Goal: Information Seeking & Learning: Learn about a topic

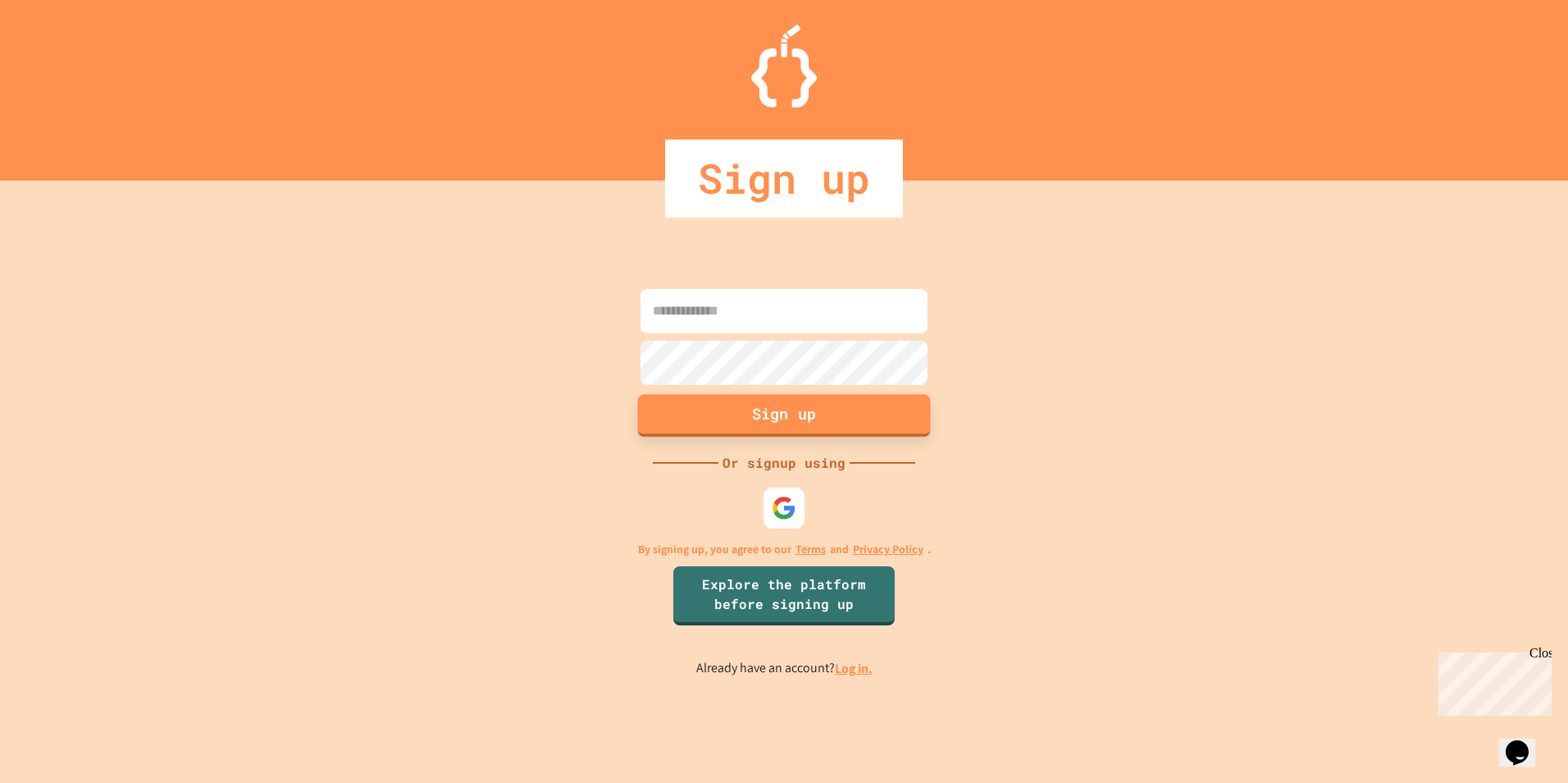
type input "**********"
click at [769, 421] on button "Sign up" at bounding box center [784, 415] width 292 height 43
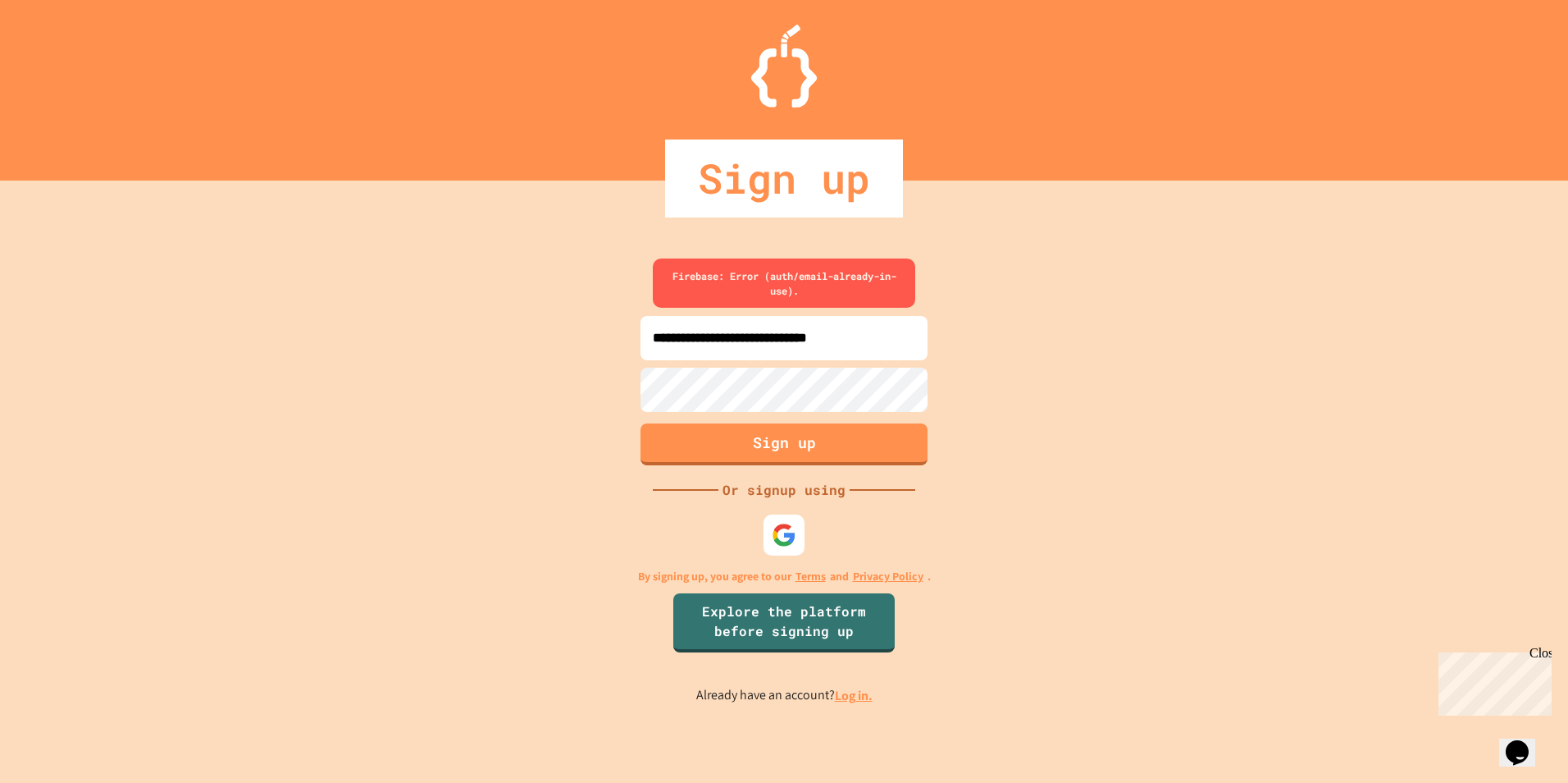
click at [758, 185] on div "Sign up" at bounding box center [784, 178] width 238 height 78
click at [848, 698] on link "Log in." at bounding box center [854, 695] width 38 height 18
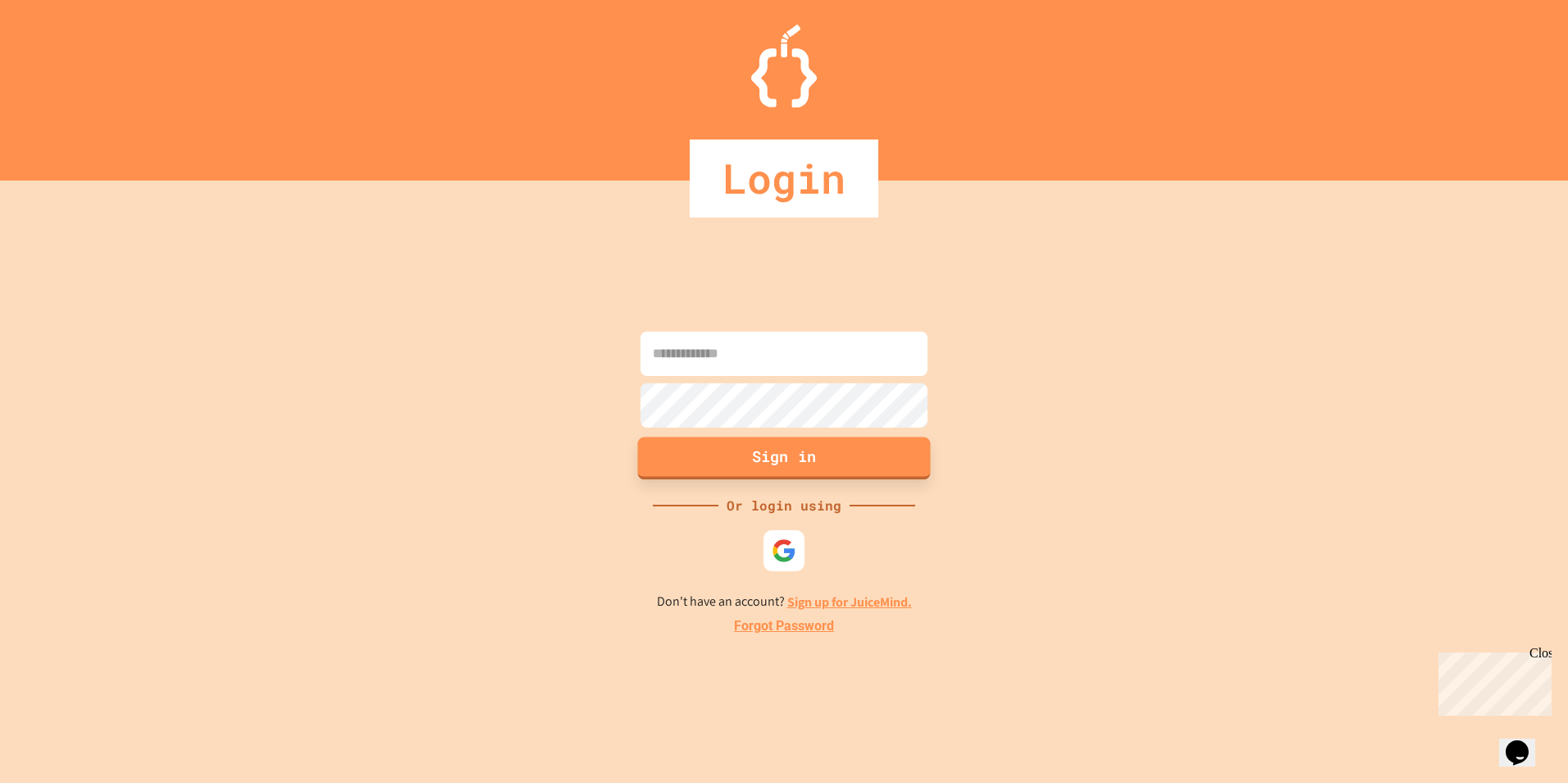
type input "**********"
click at [828, 365] on input "**********" at bounding box center [784, 353] width 287 height 45
click at [1001, 386] on div "**********" at bounding box center [784, 482] width 1568 height 603
click at [849, 457] on button "Sign in" at bounding box center [784, 457] width 292 height 43
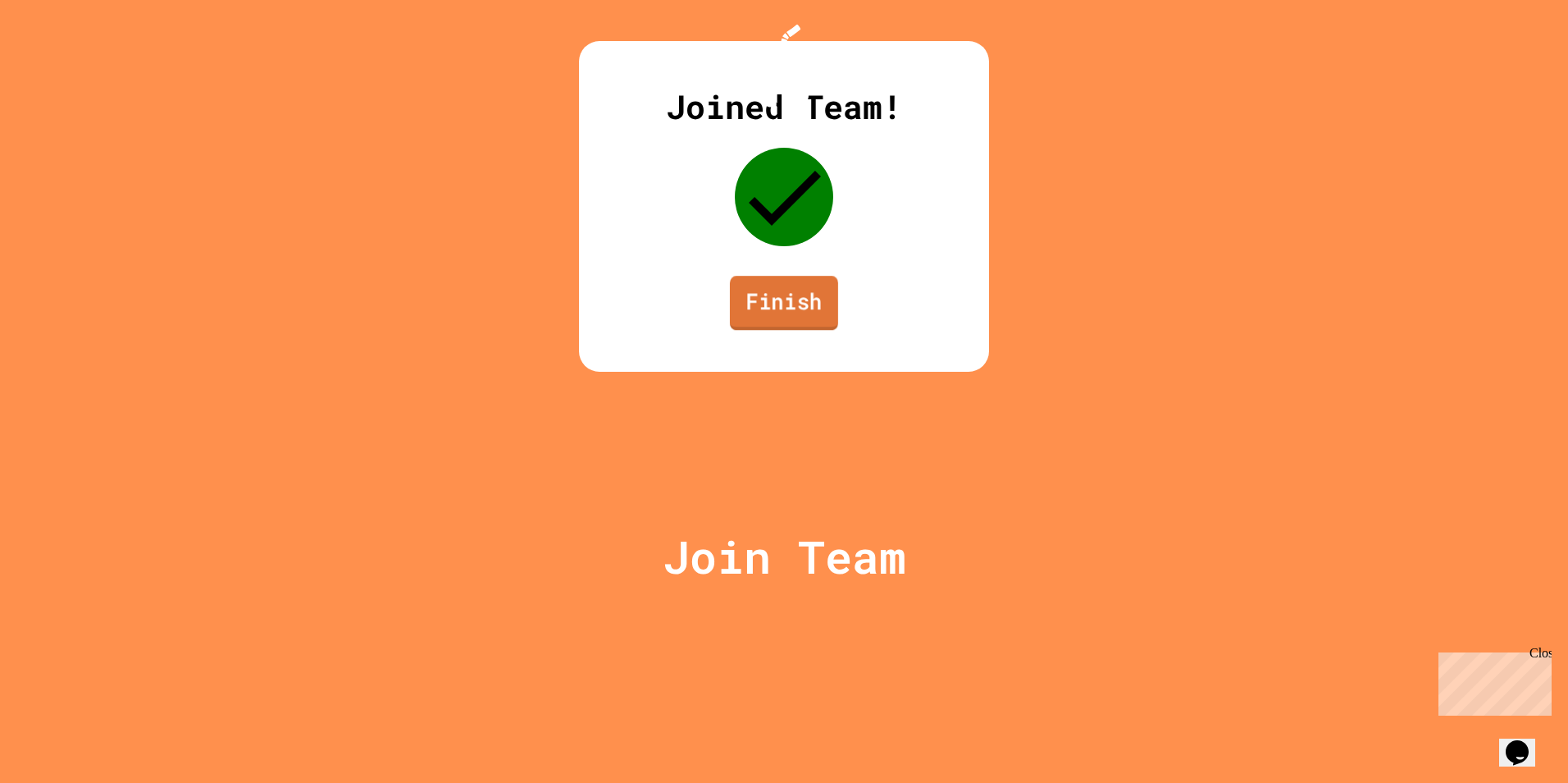
click at [795, 330] on link "Finish" at bounding box center [784, 303] width 109 height 54
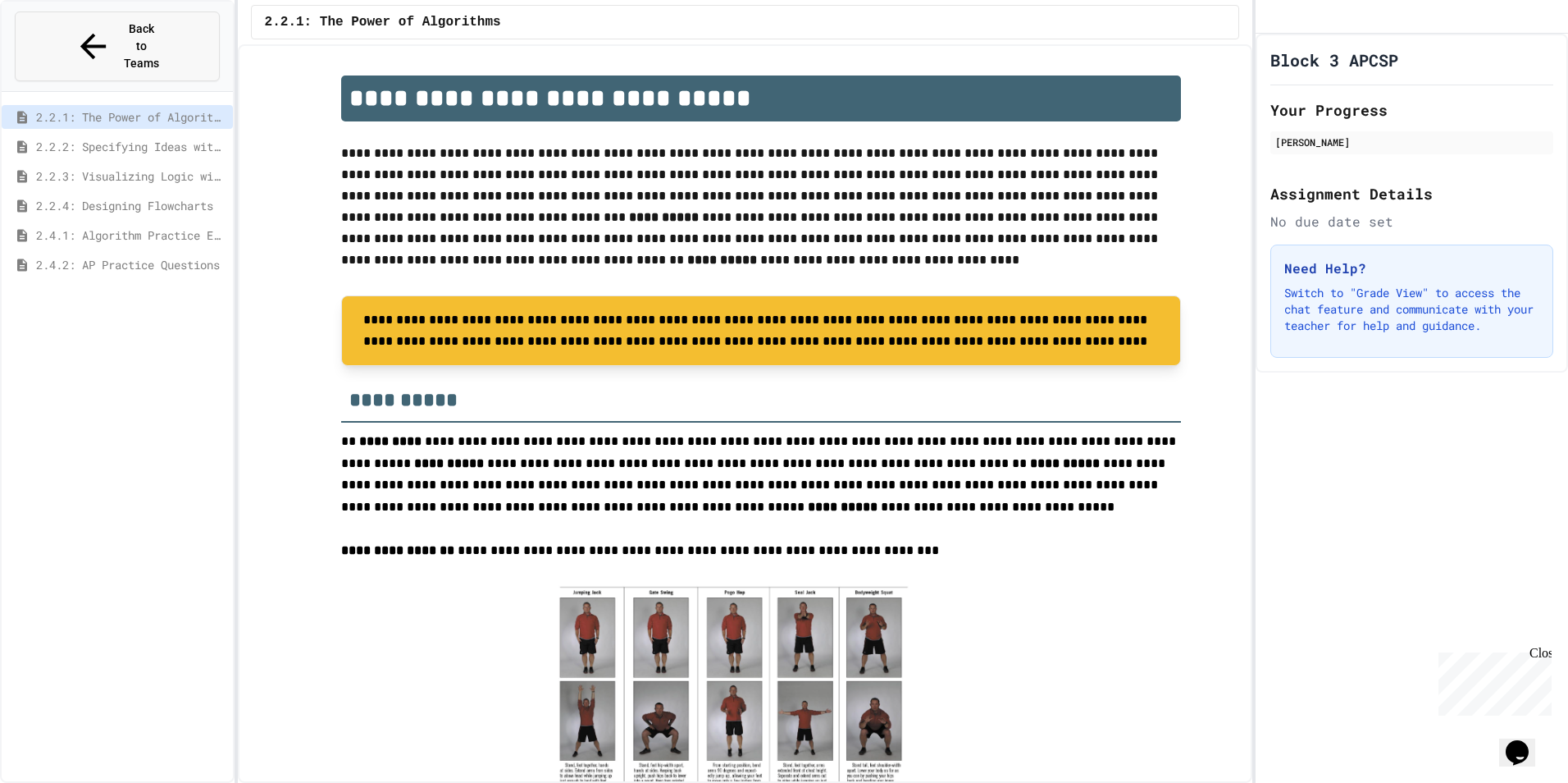
click at [154, 26] on span "Back to Teams" at bounding box center [142, 46] width 39 height 52
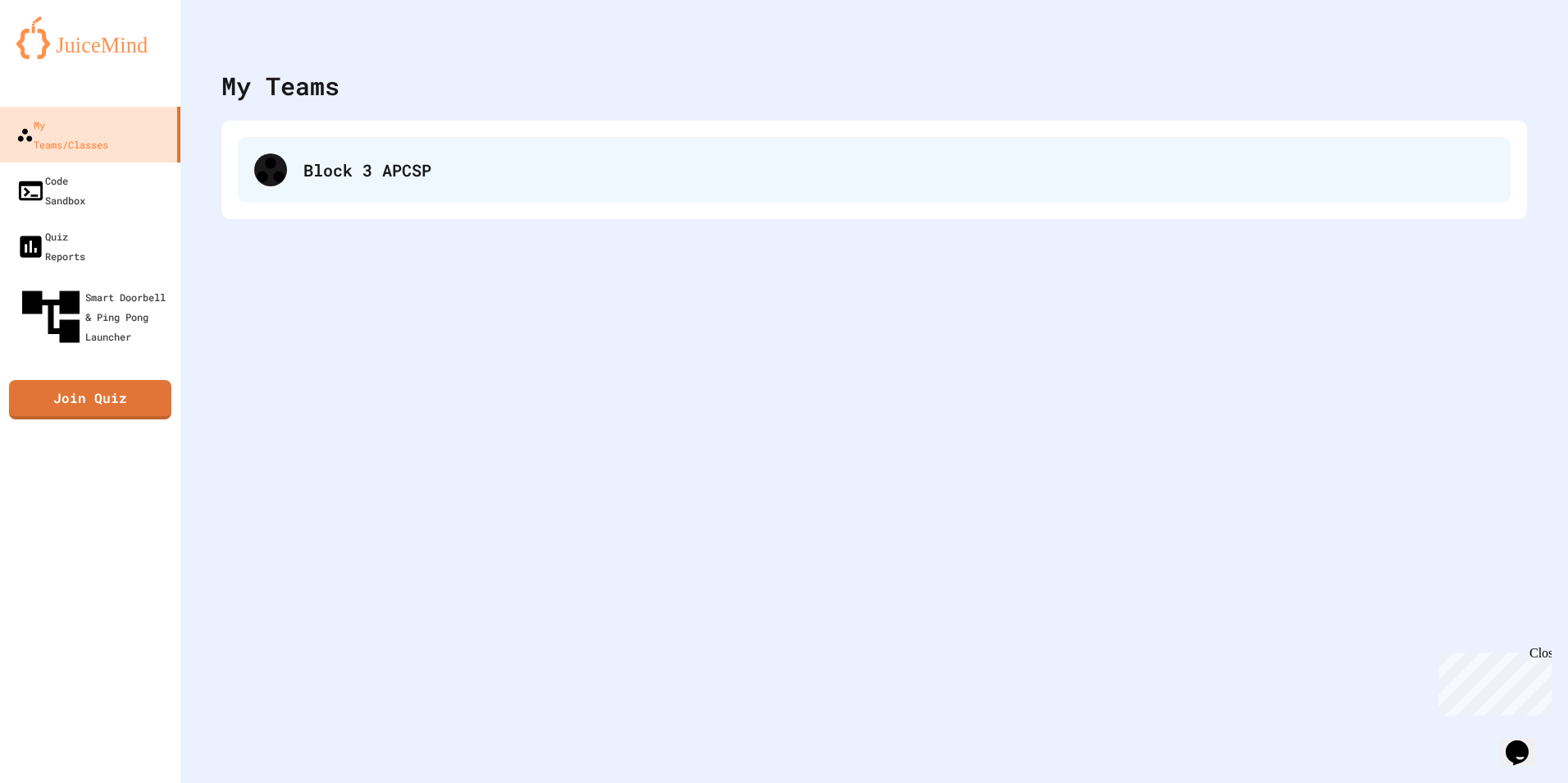
click at [439, 172] on div "Block 3 APCSP" at bounding box center [899, 170] width 1191 height 25
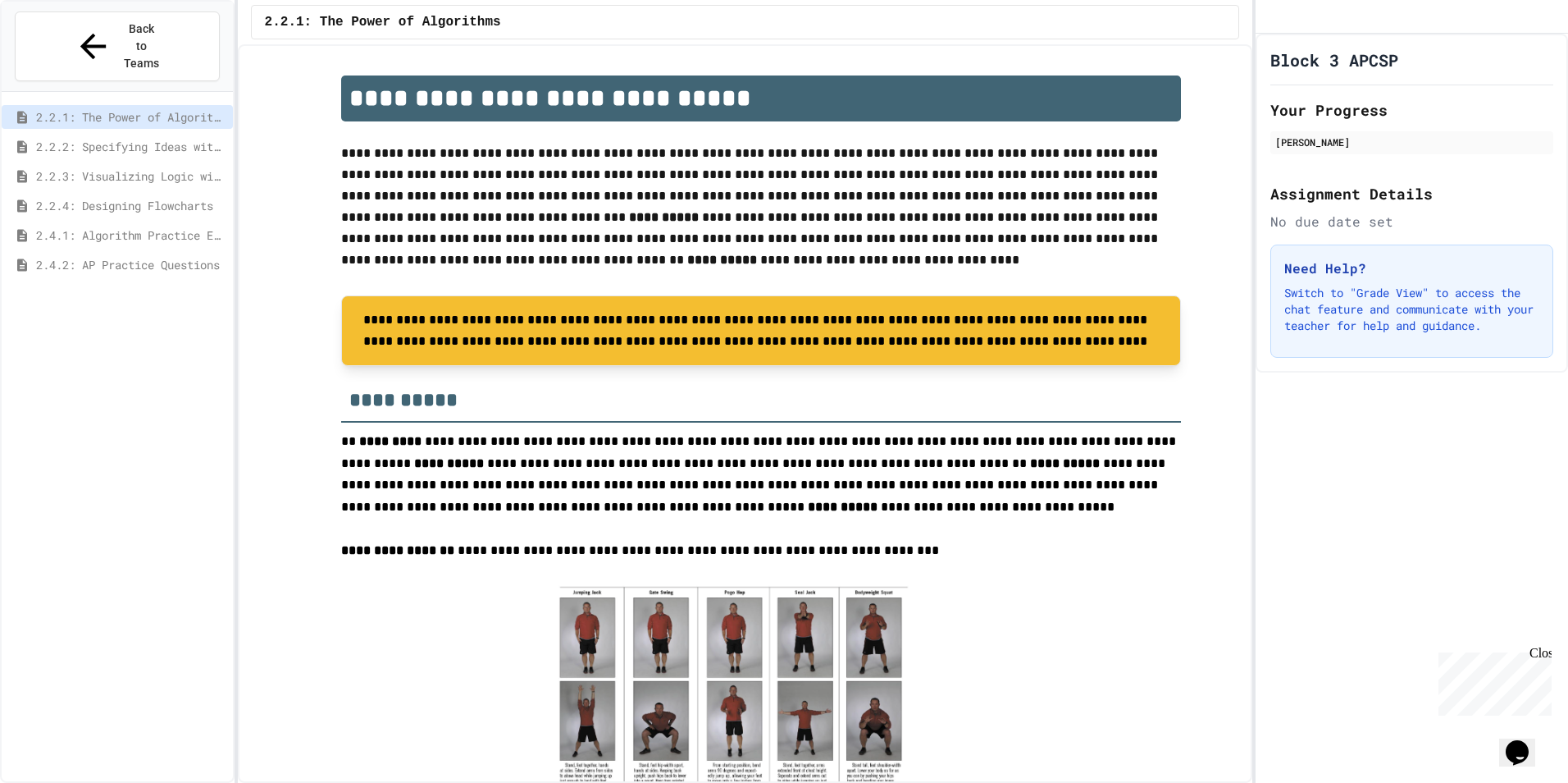
click at [332, 24] on span "2.2.1: The Power of Algorithms" at bounding box center [383, 22] width 236 height 19
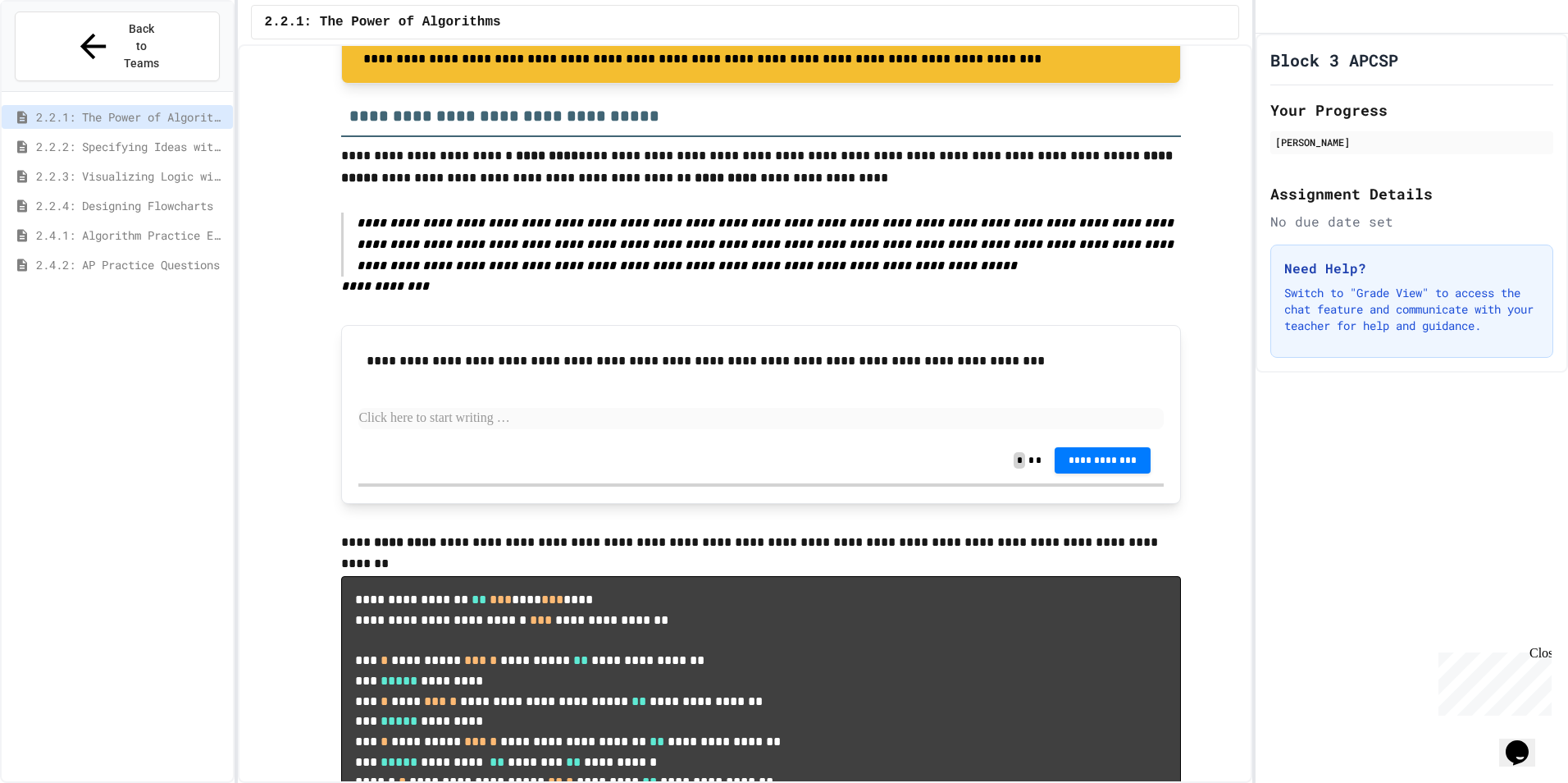
scroll to position [902, 0]
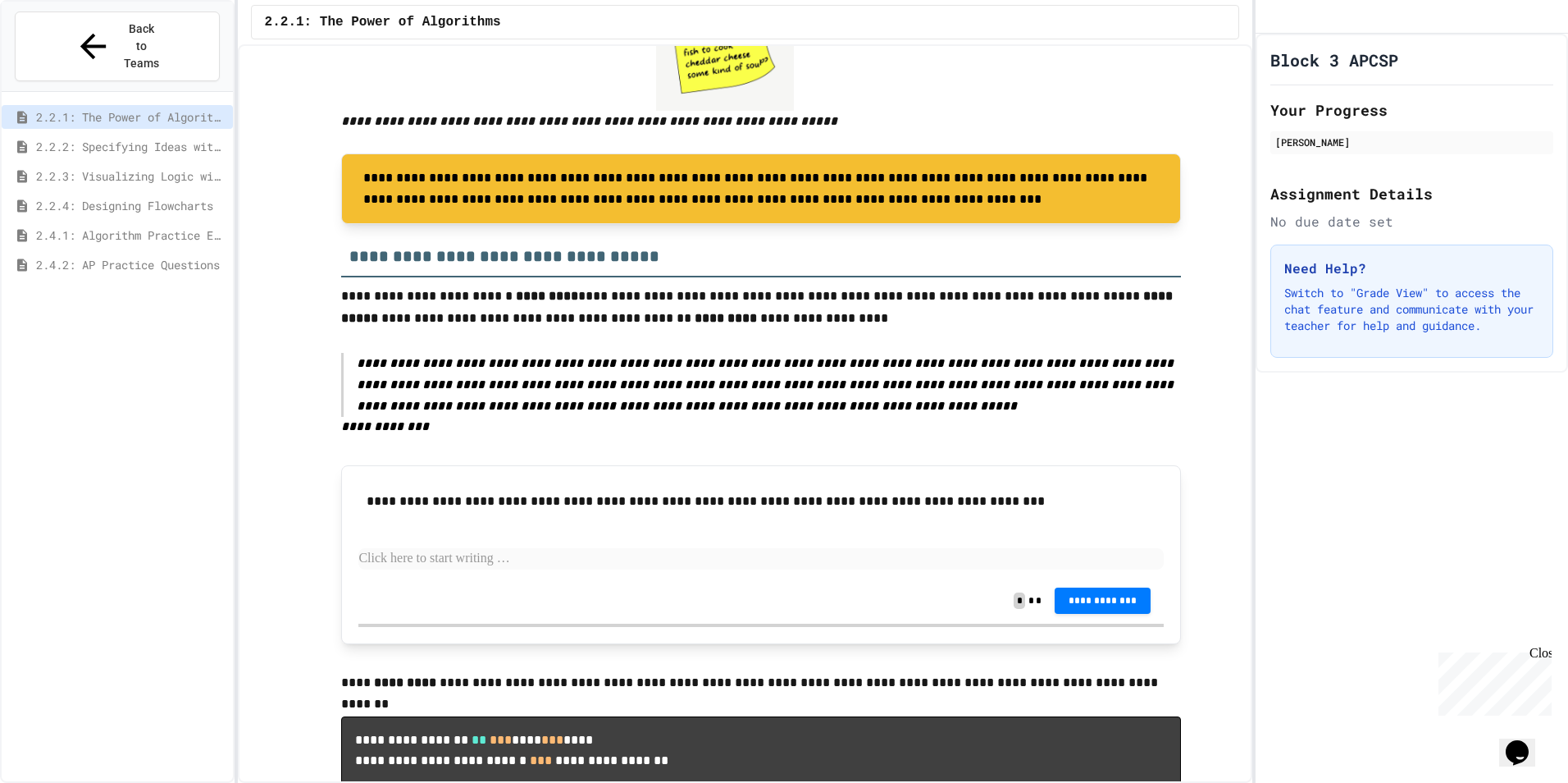
click at [183, 135] on div "2.2.2: Specifying Ideas with Pseudocode" at bounding box center [117, 146] width 231 height 24
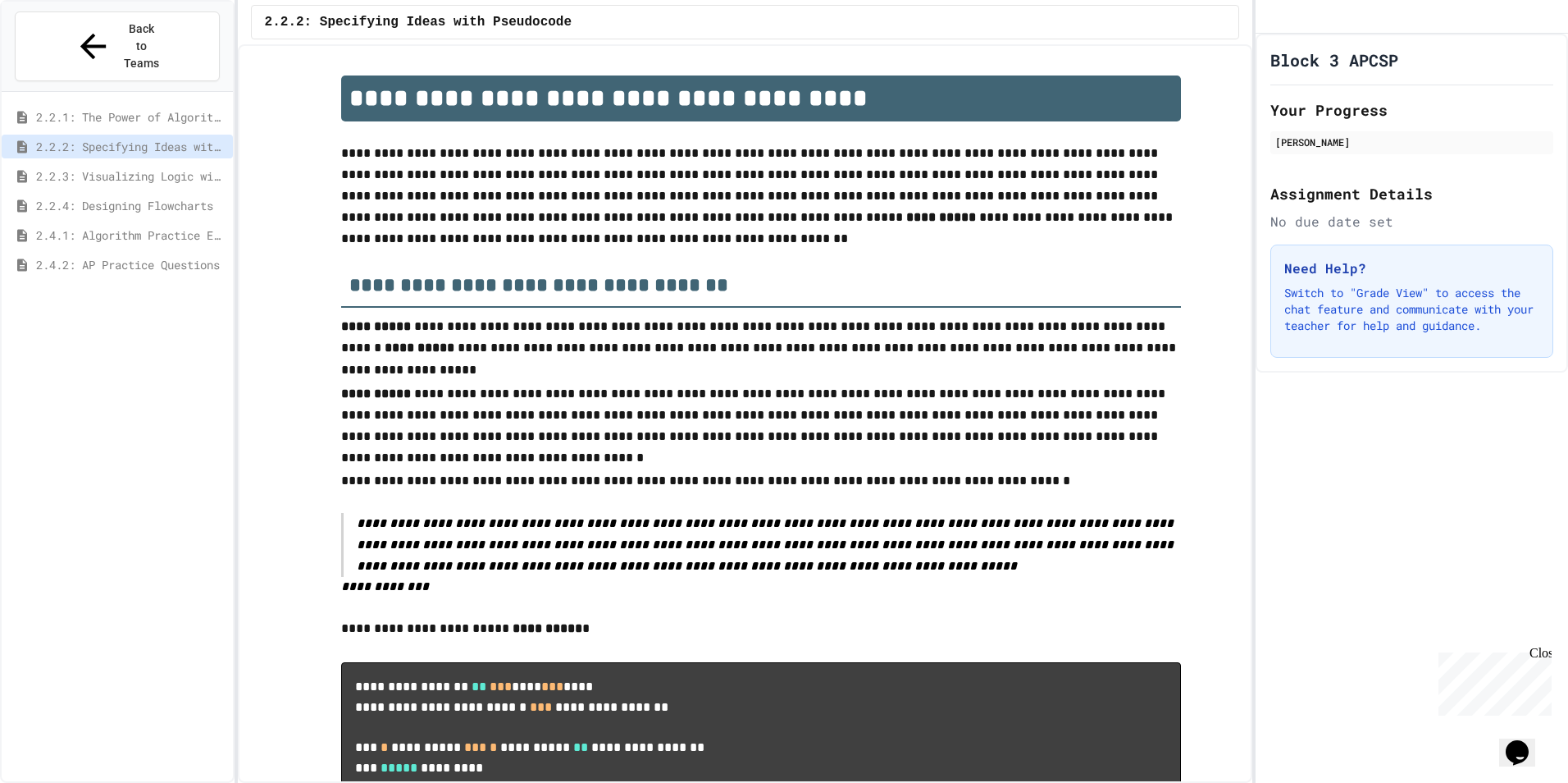
click at [181, 135] on div "2.2.2: Specifying Ideas with Pseudocode" at bounding box center [117, 150] width 231 height 30
click at [187, 167] on span "2.2.3: Visualizing Logic with Flowcharts" at bounding box center [130, 176] width 190 height 18
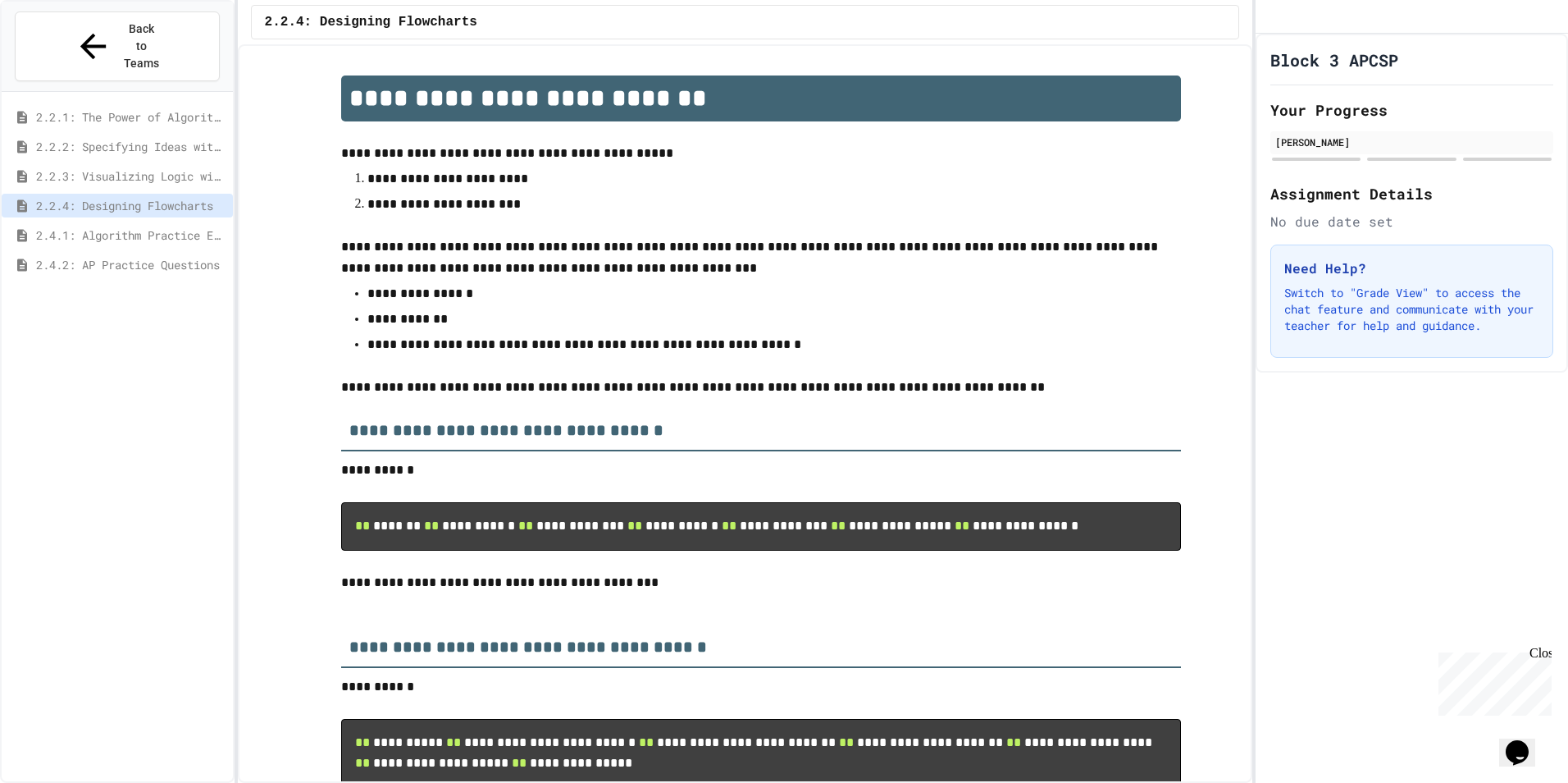
click at [193, 253] on div "2.4.2: AP Practice Questions" at bounding box center [117, 265] width 231 height 24
click at [1303, 71] on h1 "Block 3 APCSP" at bounding box center [1334, 60] width 128 height 23
click at [1304, 311] on p "Switch to "Grade View" to access the chat feature and communicate with your tea…" at bounding box center [1411, 309] width 255 height 49
click at [1290, 205] on h2 "Assignment Details" at bounding box center [1411, 194] width 283 height 23
click at [40, 34] on button "Back to Teams" at bounding box center [117, 46] width 205 height 70
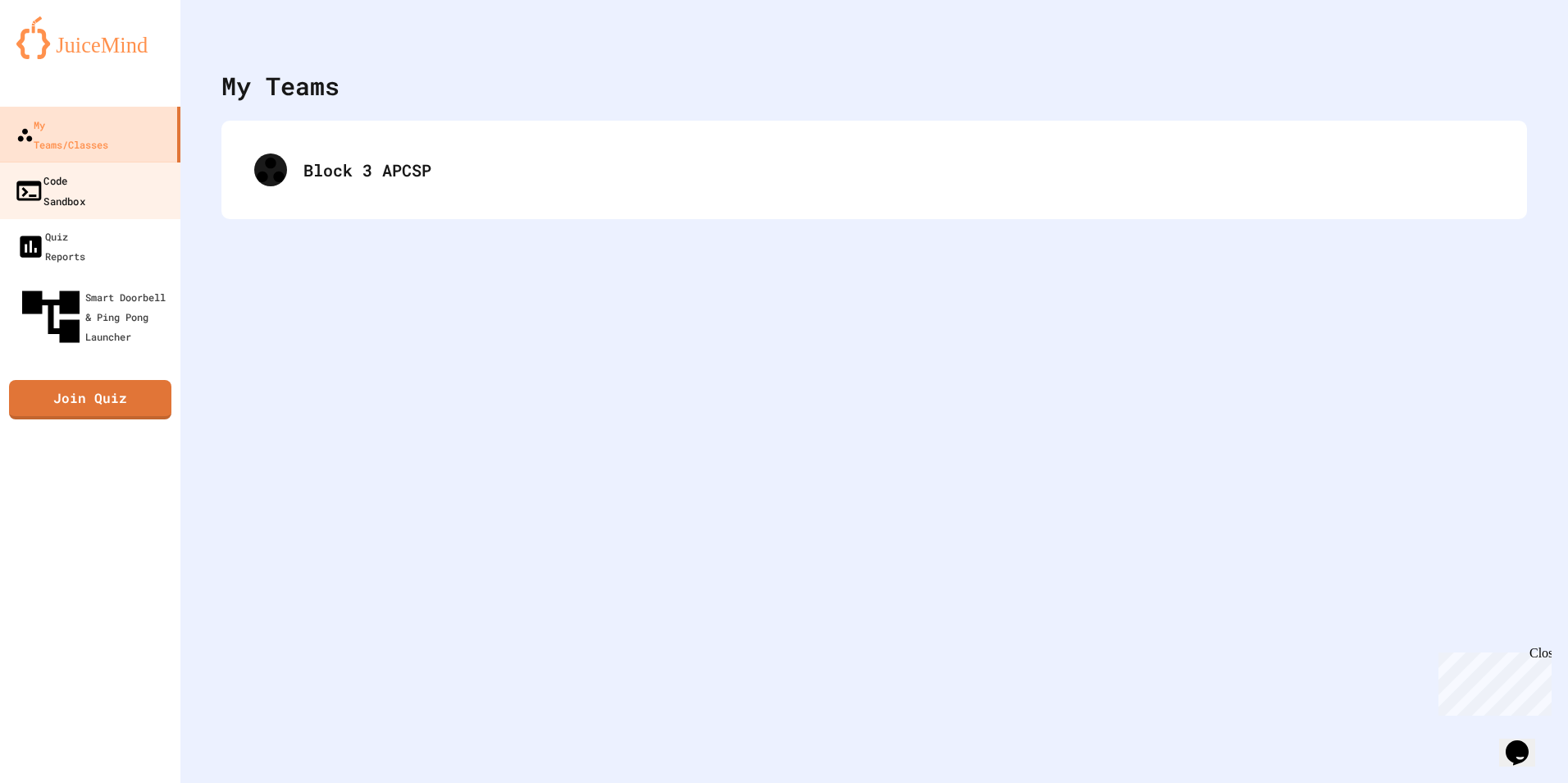
click at [132, 163] on link "Code Sandbox" at bounding box center [90, 191] width 186 height 58
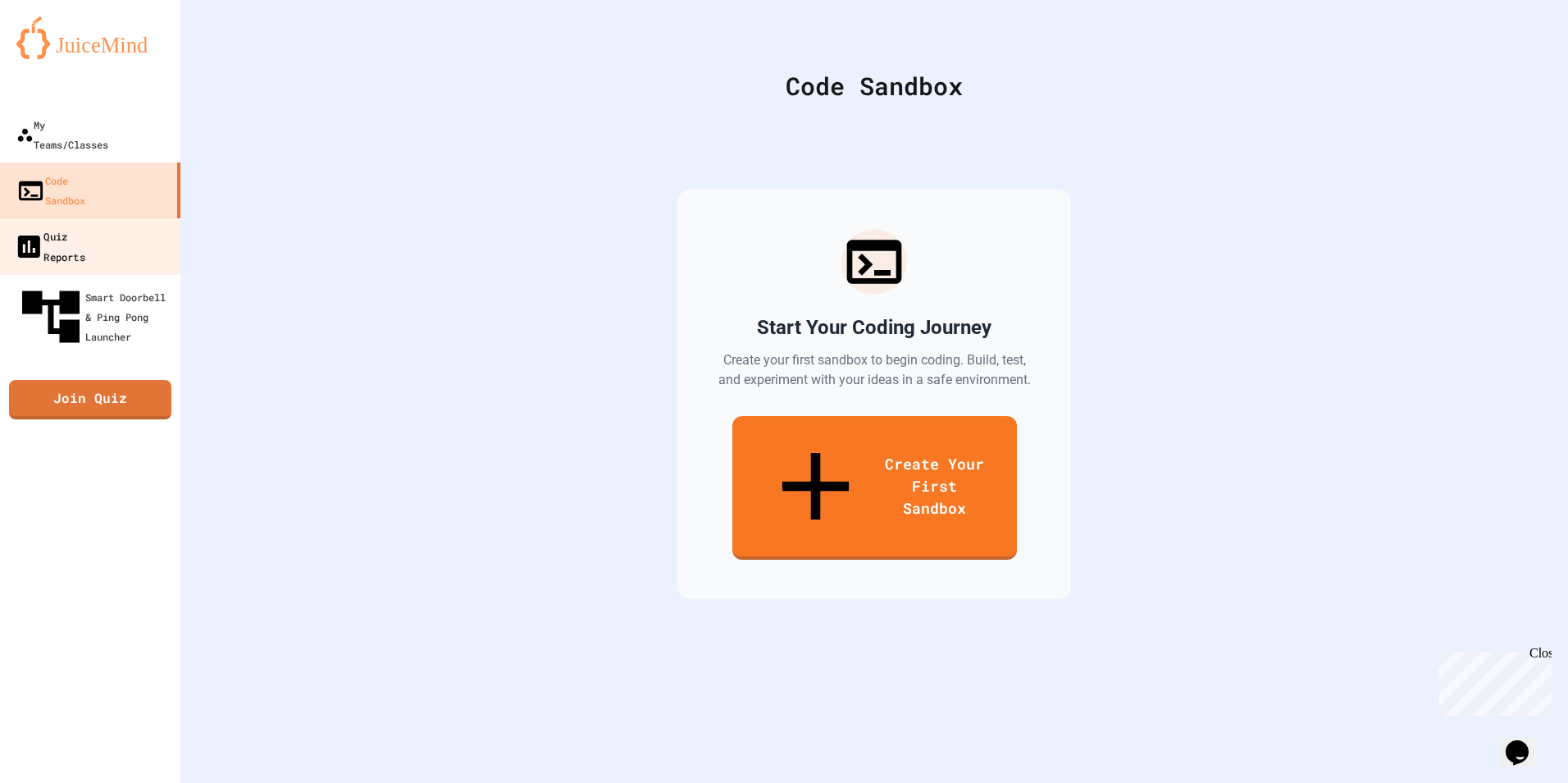
click at [127, 217] on link "Quiz Reports" at bounding box center [90, 246] width 186 height 58
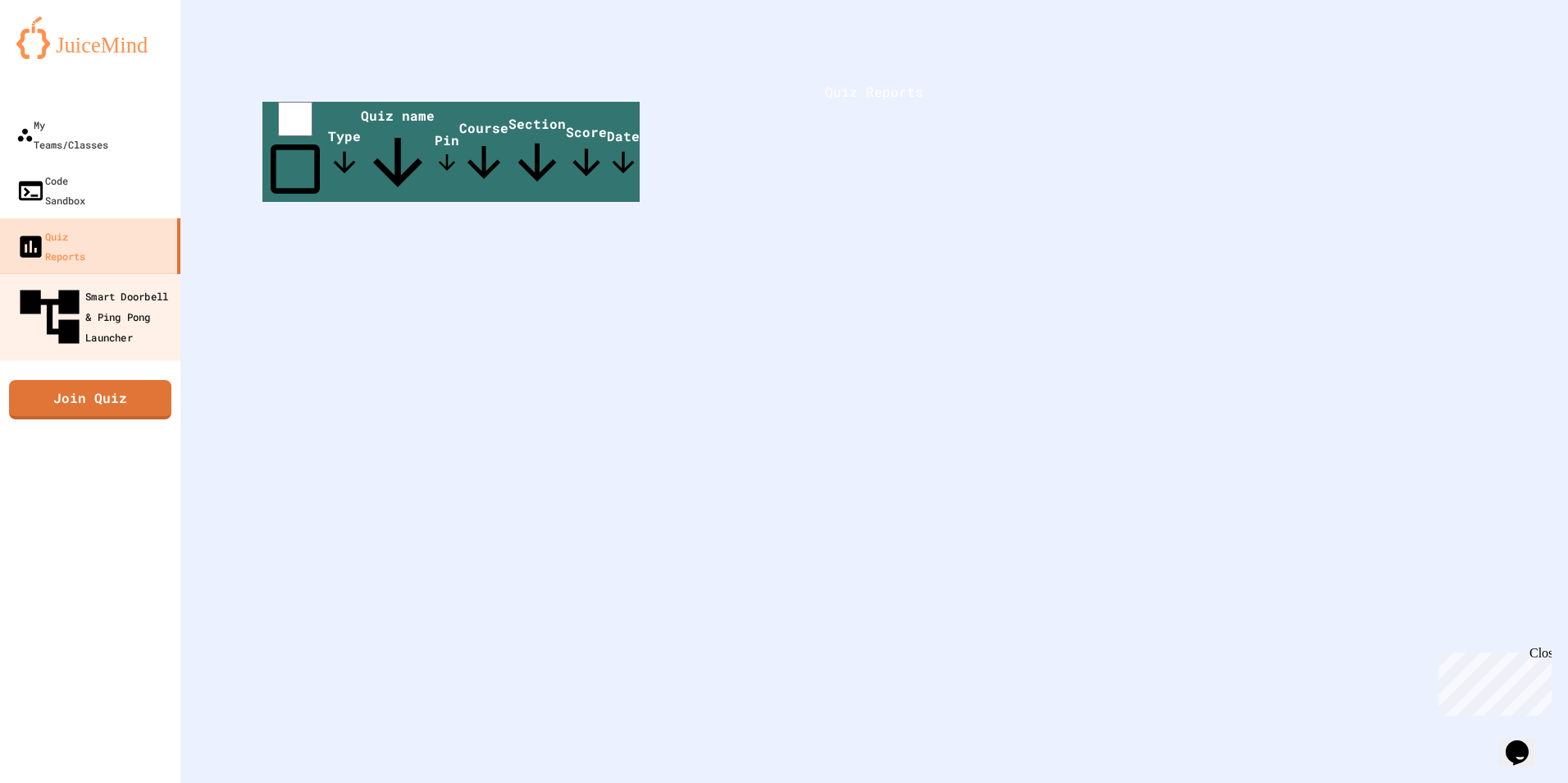
click at [138, 281] on div "Smart Doorbell & Ping Pong Launcher" at bounding box center [95, 316] width 162 height 71
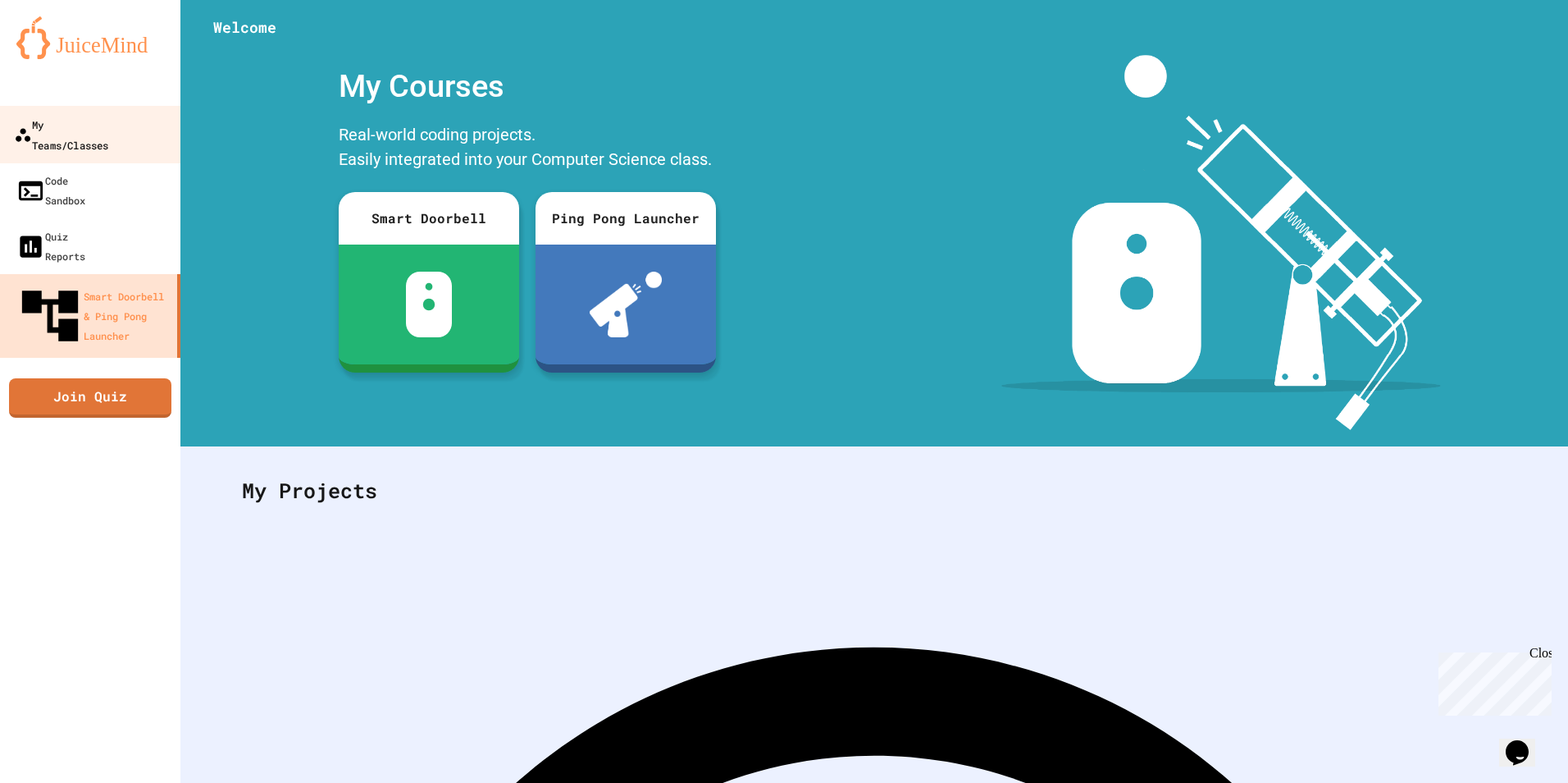
click at [109, 122] on div "My Teams/Classes" at bounding box center [61, 134] width 95 height 40
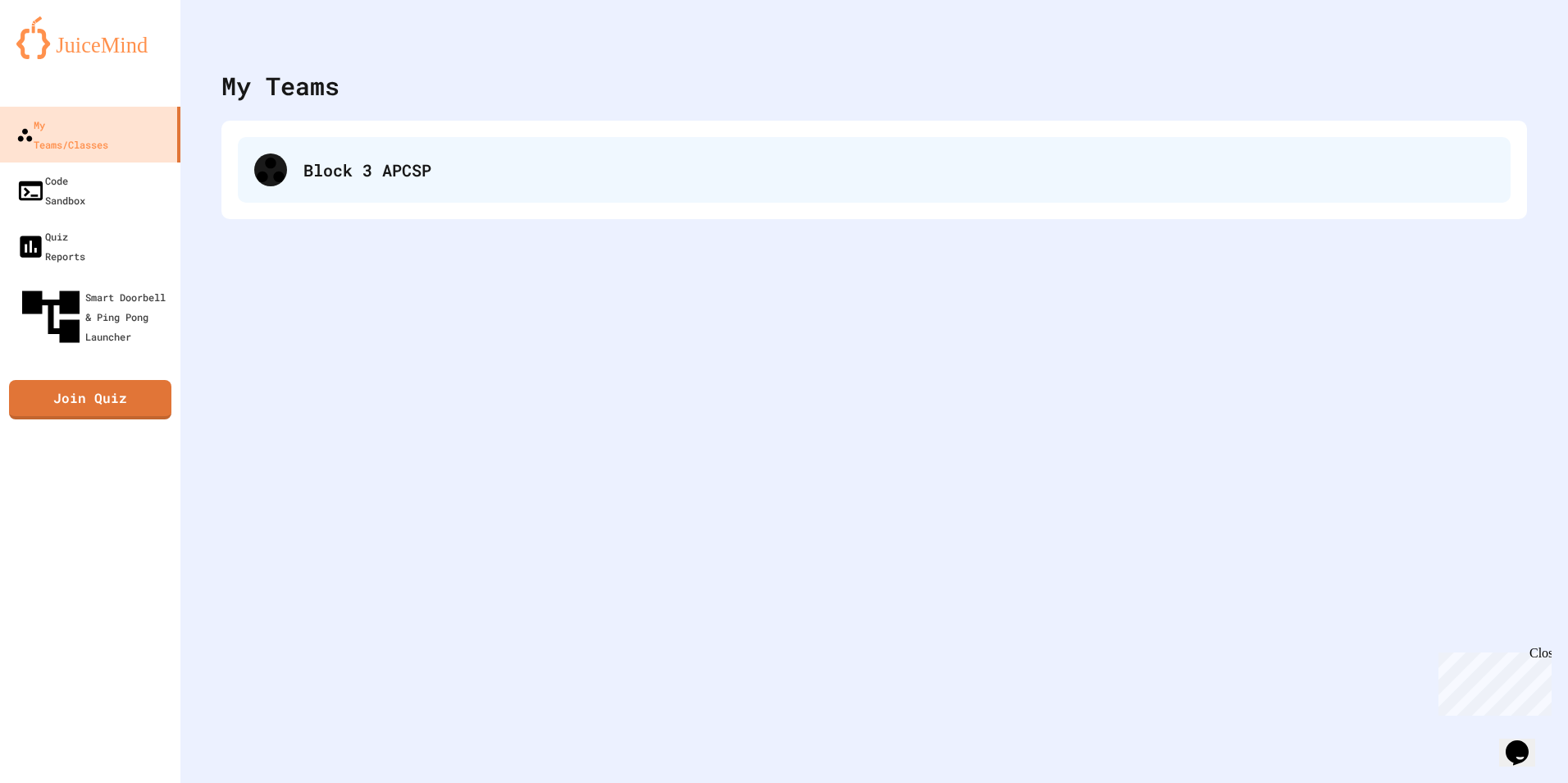
click at [273, 174] on icon at bounding box center [270, 170] width 27 height 25
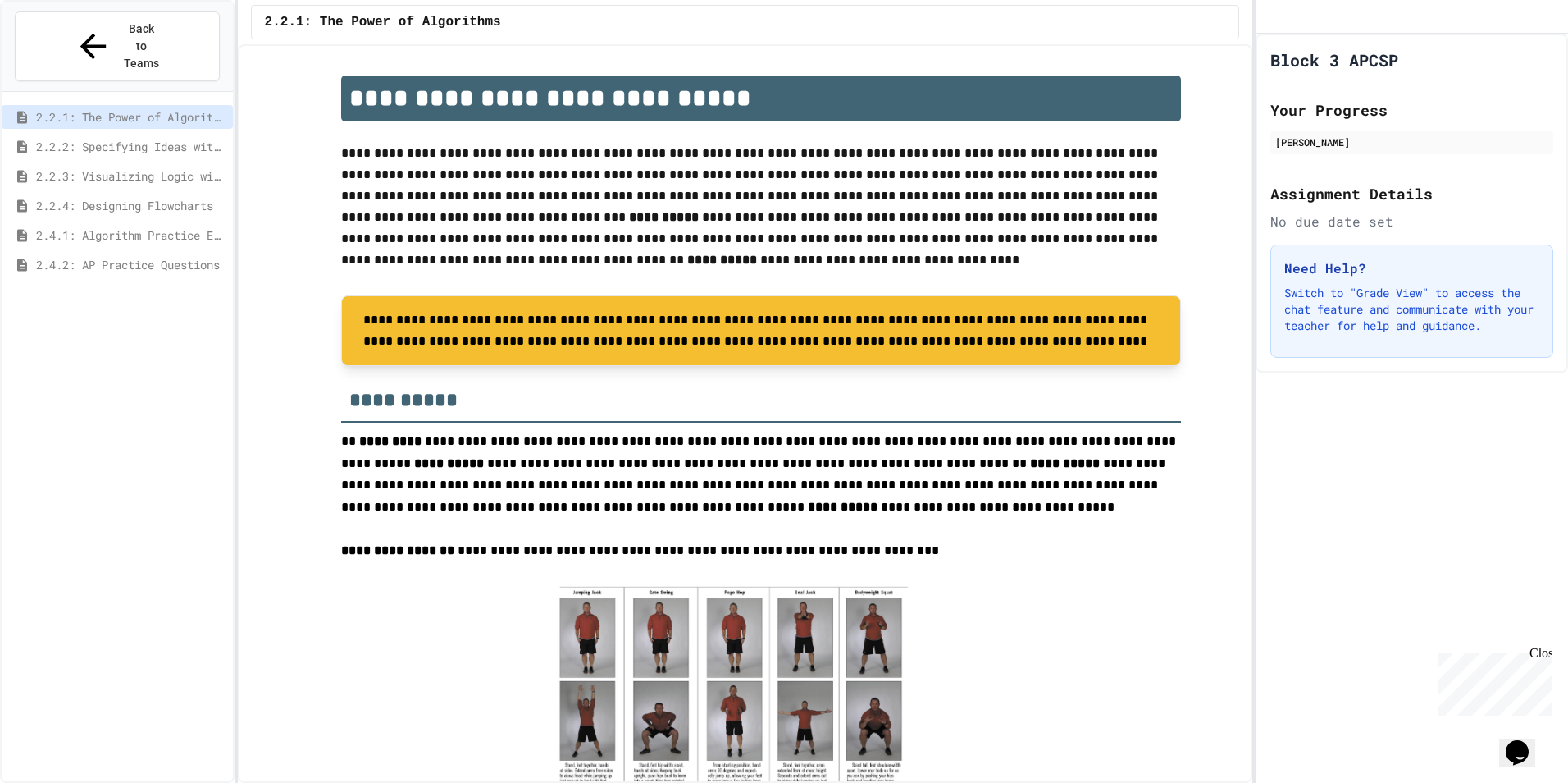
click at [297, 22] on span "2.2.1: The Power of Algorithms" at bounding box center [383, 22] width 236 height 19
drag, startPoint x: 1327, startPoint y: 16, endPoint x: 1311, endPoint y: 39, distance: 28.0
click at [1327, 19] on div at bounding box center [1411, 17] width 313 height 33
click at [1350, 106] on div "Block 3 APCSP Your Progress [PERSON_NAME] Assignment Details No due date set Ne…" at bounding box center [1411, 202] width 313 height 339
click at [1341, 71] on h1 "Block 3 APCSP" at bounding box center [1334, 60] width 128 height 23
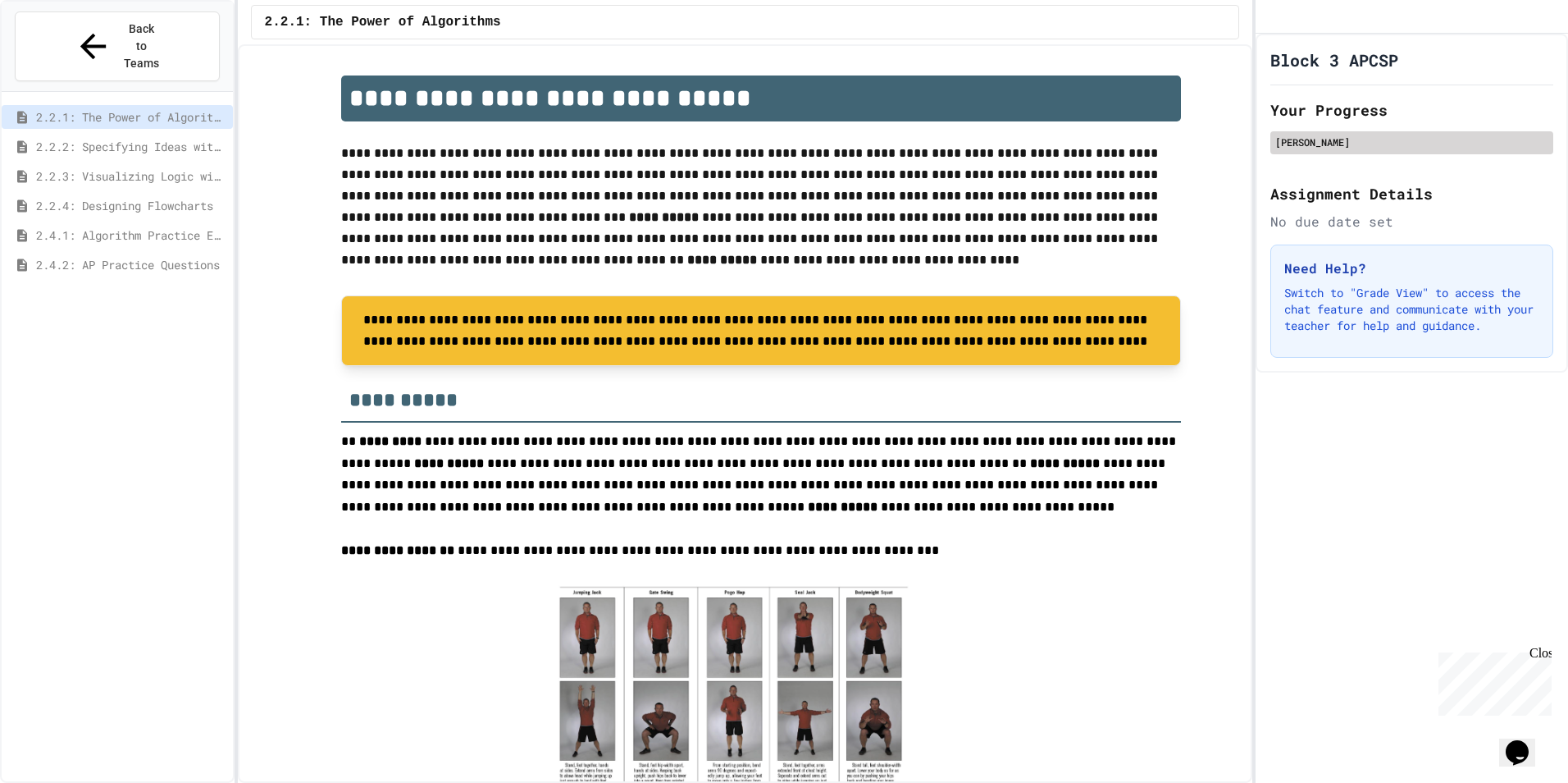
click at [1346, 149] on div "[PERSON_NAME]" at bounding box center [1412, 142] width 273 height 15
click at [1323, 316] on p "Switch to "Grade View" to access the chat feature and communicate with your tea…" at bounding box center [1411, 309] width 255 height 49
click at [1307, 205] on h2 "Assignment Details" at bounding box center [1411, 194] width 283 height 23
click at [74, 27] on icon at bounding box center [93, 46] width 39 height 39
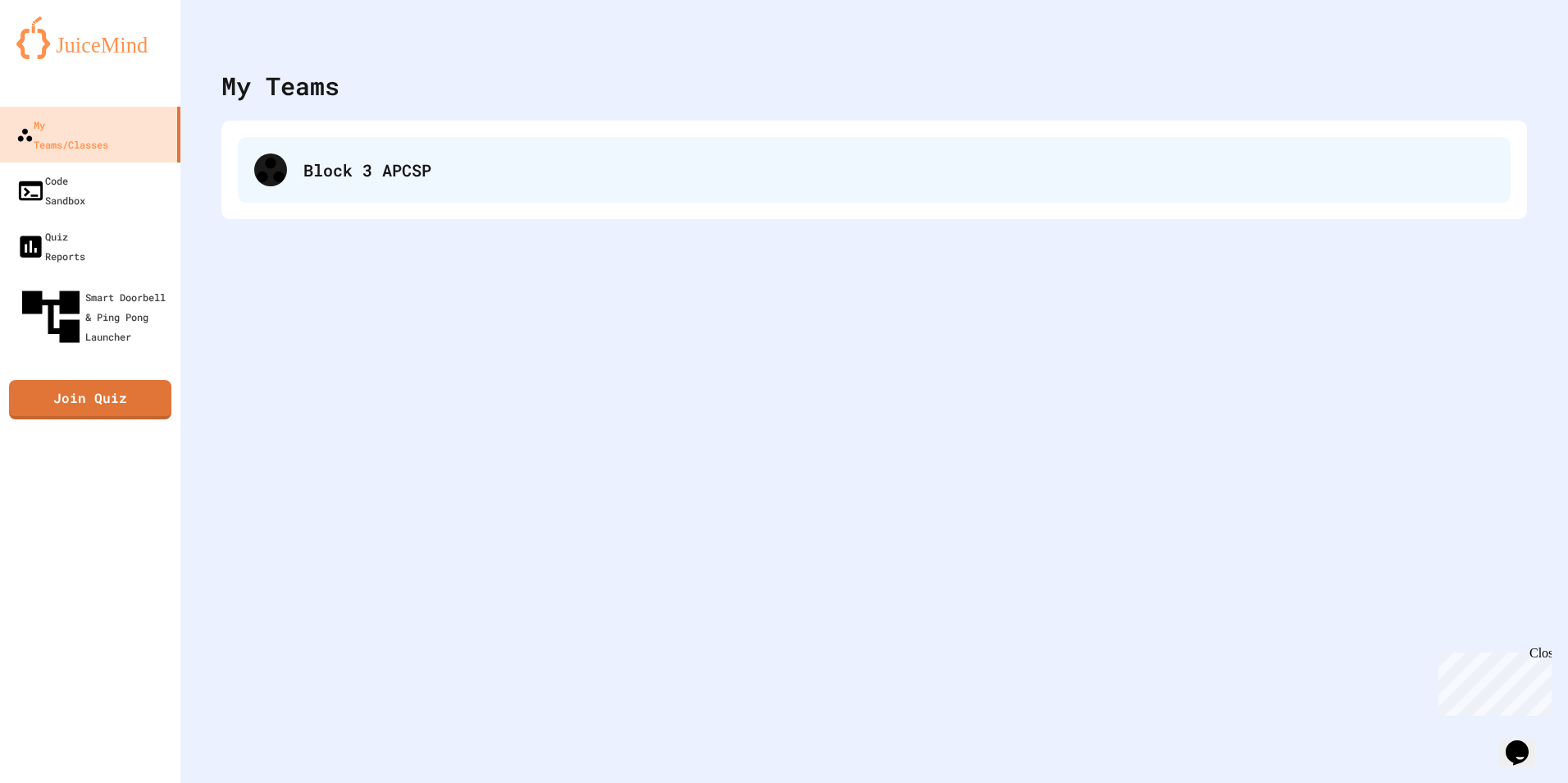
click at [383, 166] on div "Block 3 APCSP" at bounding box center [899, 170] width 1191 height 25
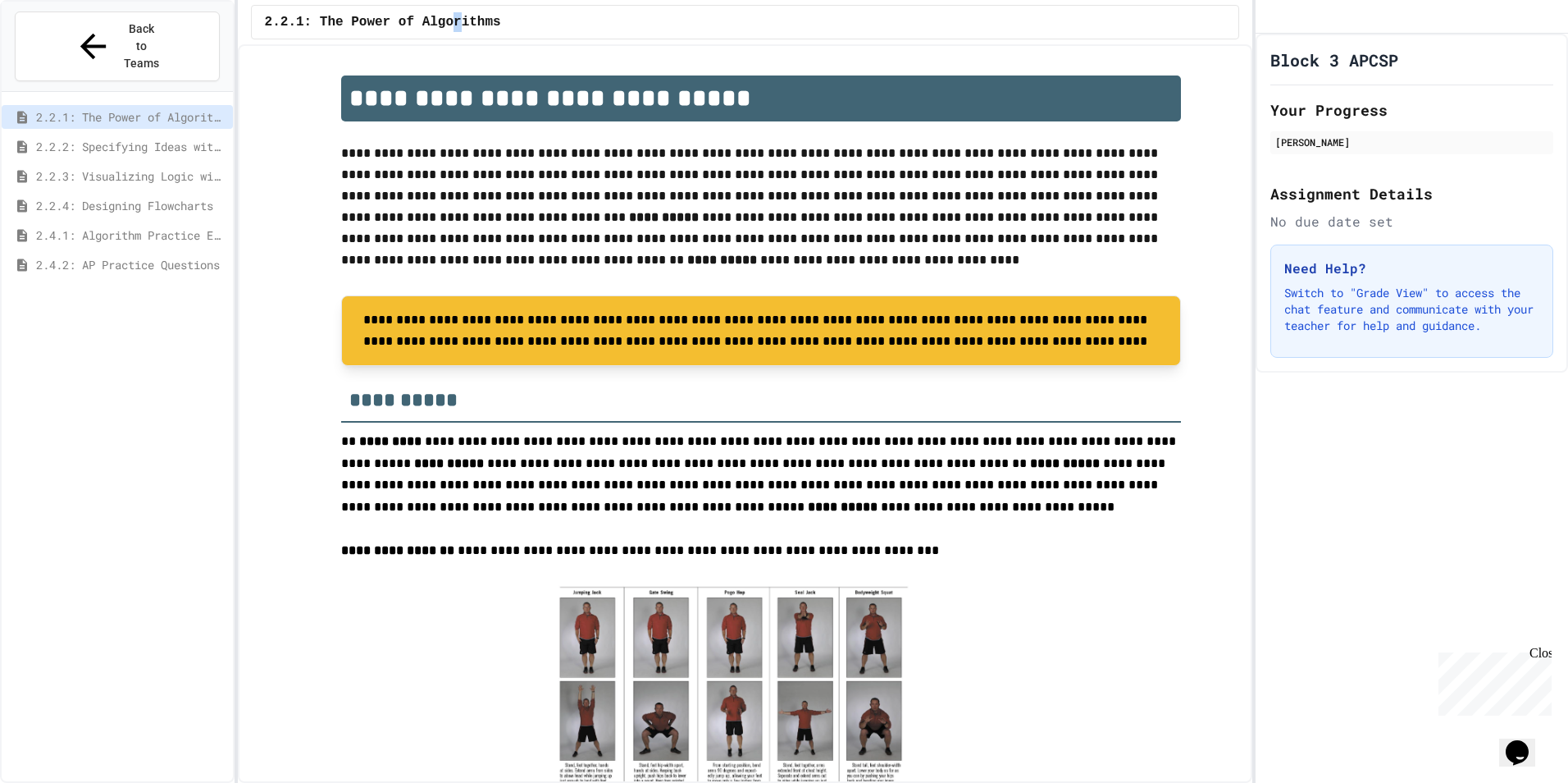
click at [445, 18] on span "2.2.1: The Power of Algorithms" at bounding box center [383, 22] width 236 height 19
click at [357, 311] on button at bounding box center [358, 321] width 17 height 26
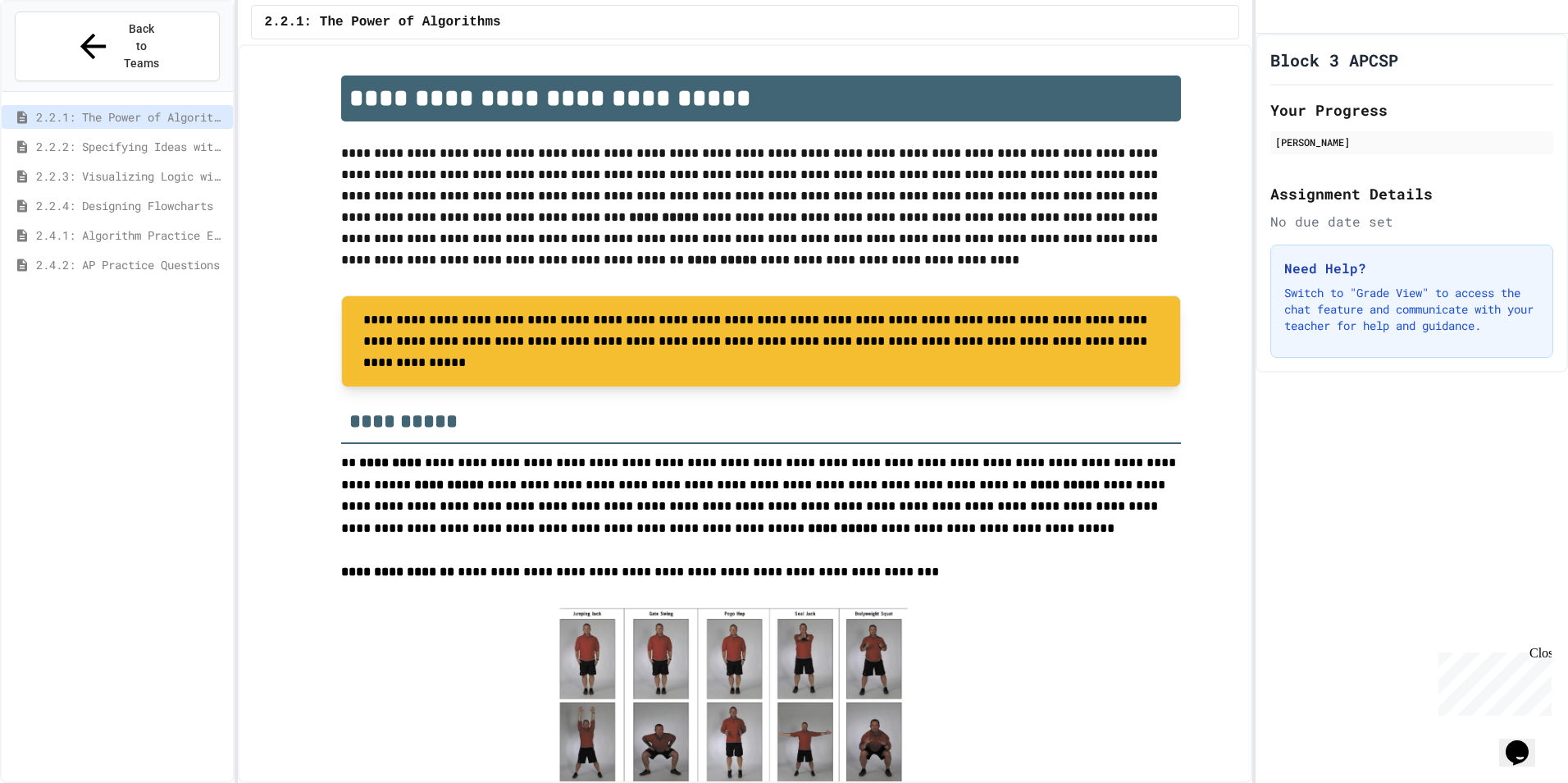
click at [1083, 249] on p "**********" at bounding box center [761, 208] width 840 height 131
click at [1030, 480] on strong "**********" at bounding box center [1065, 484] width 70 height 12
click at [494, 505] on span "**********" at bounding box center [755, 506] width 827 height 56
click at [356, 22] on span "2.2.1: The Power of Algorithms" at bounding box center [383, 22] width 236 height 19
click at [1269, 18] on icon "My Account" at bounding box center [1269, 18] width 0 height 0
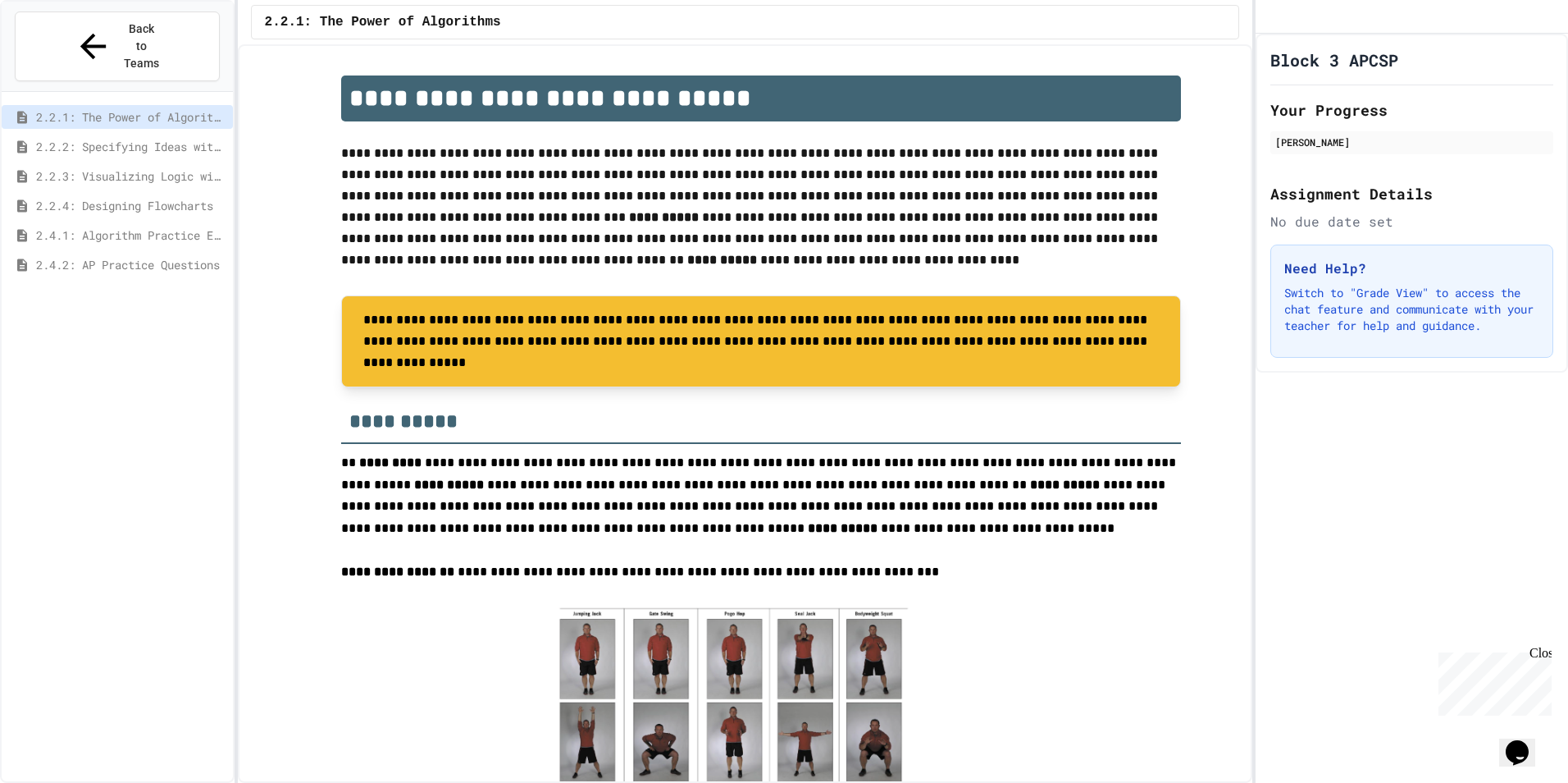
click at [1441, 782] on div at bounding box center [784, 783] width 1568 height 0
click at [1363, 71] on h1 "Block 3 APCSP" at bounding box center [1334, 60] width 128 height 23
drag, startPoint x: 1298, startPoint y: 89, endPoint x: 1336, endPoint y: 77, distance: 39.8
click at [1336, 77] on div "Block 3 APCSP Your Progress [PERSON_NAME] Assignment Details No due date set Ne…" at bounding box center [1411, 202] width 313 height 339
click at [1297, 145] on div "Your Progress [PERSON_NAME]" at bounding box center [1411, 130] width 283 height 64
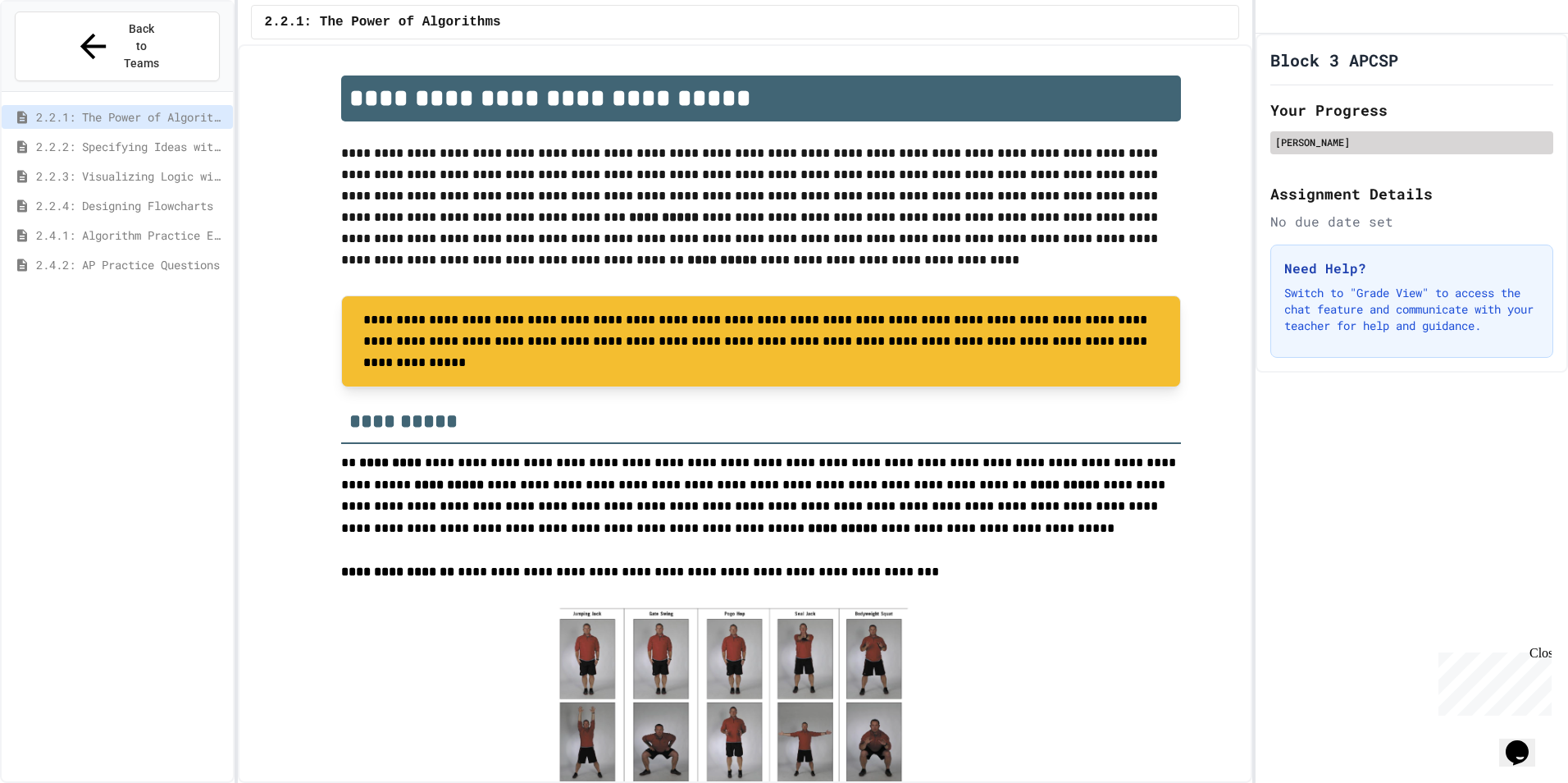
click at [1297, 149] on div "[PERSON_NAME]" at bounding box center [1412, 142] width 273 height 15
